Goal: Information Seeking & Learning: Learn about a topic

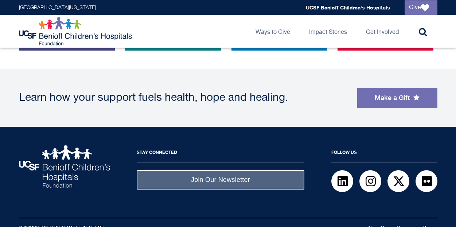
scroll to position [674, 0]
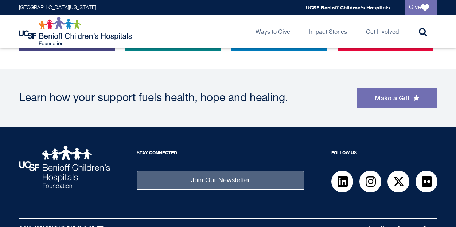
click at [55, 173] on img at bounding box center [64, 167] width 91 height 43
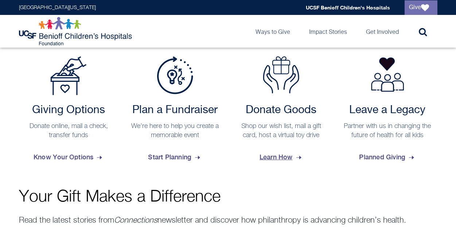
scroll to position [305, 0]
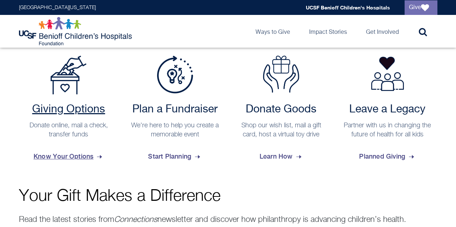
click at [74, 152] on span "Know Your Options" at bounding box center [69, 157] width 70 height 20
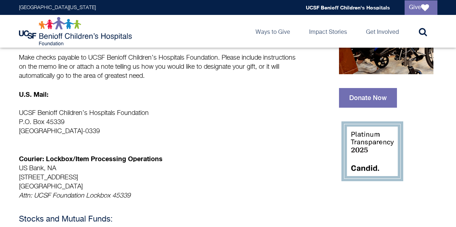
scroll to position [169, 0]
